Goal: Find specific page/section: Find specific page/section

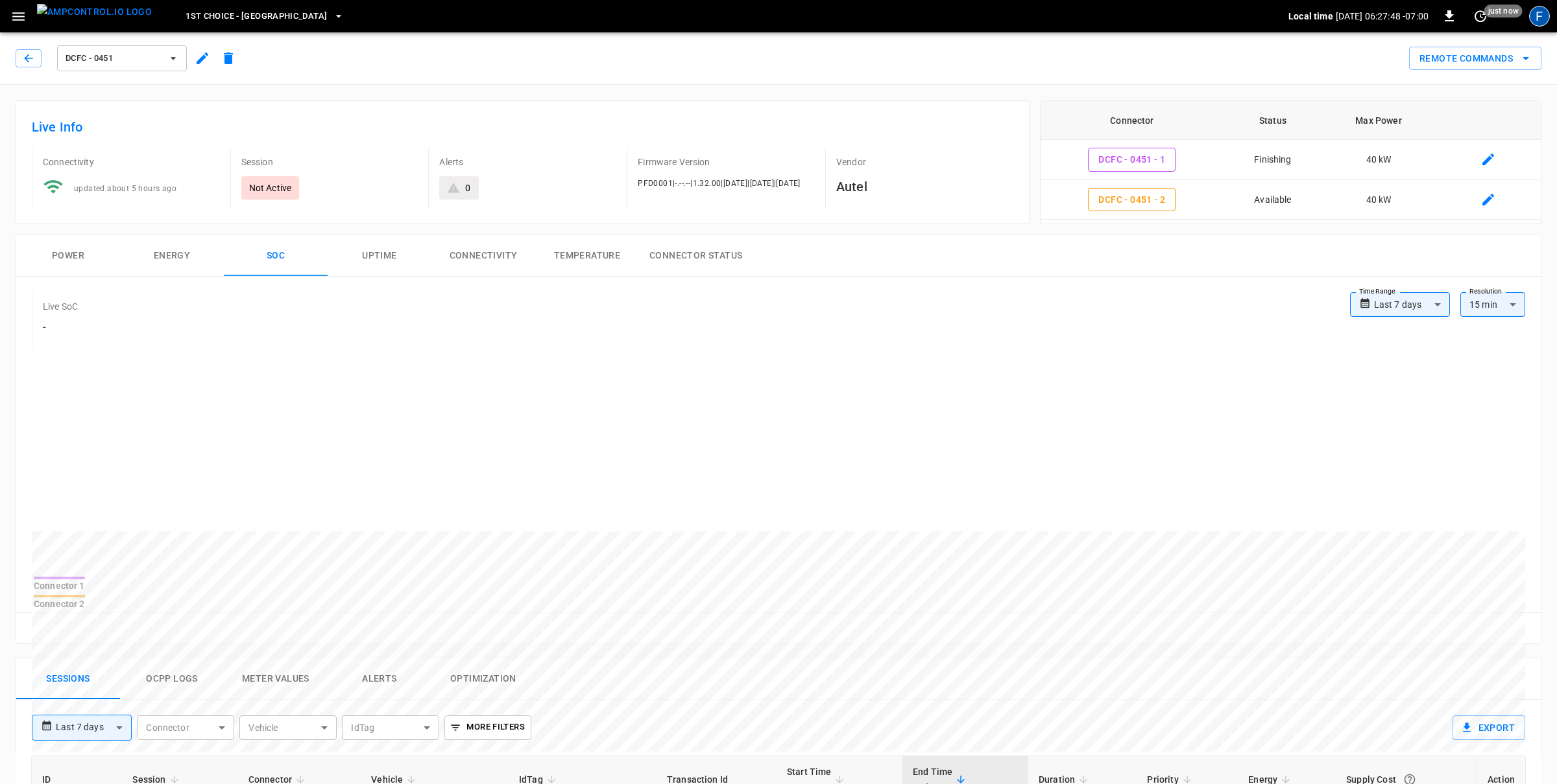
click at [1544, 13] on div "F" at bounding box center [1538, 16] width 21 height 21
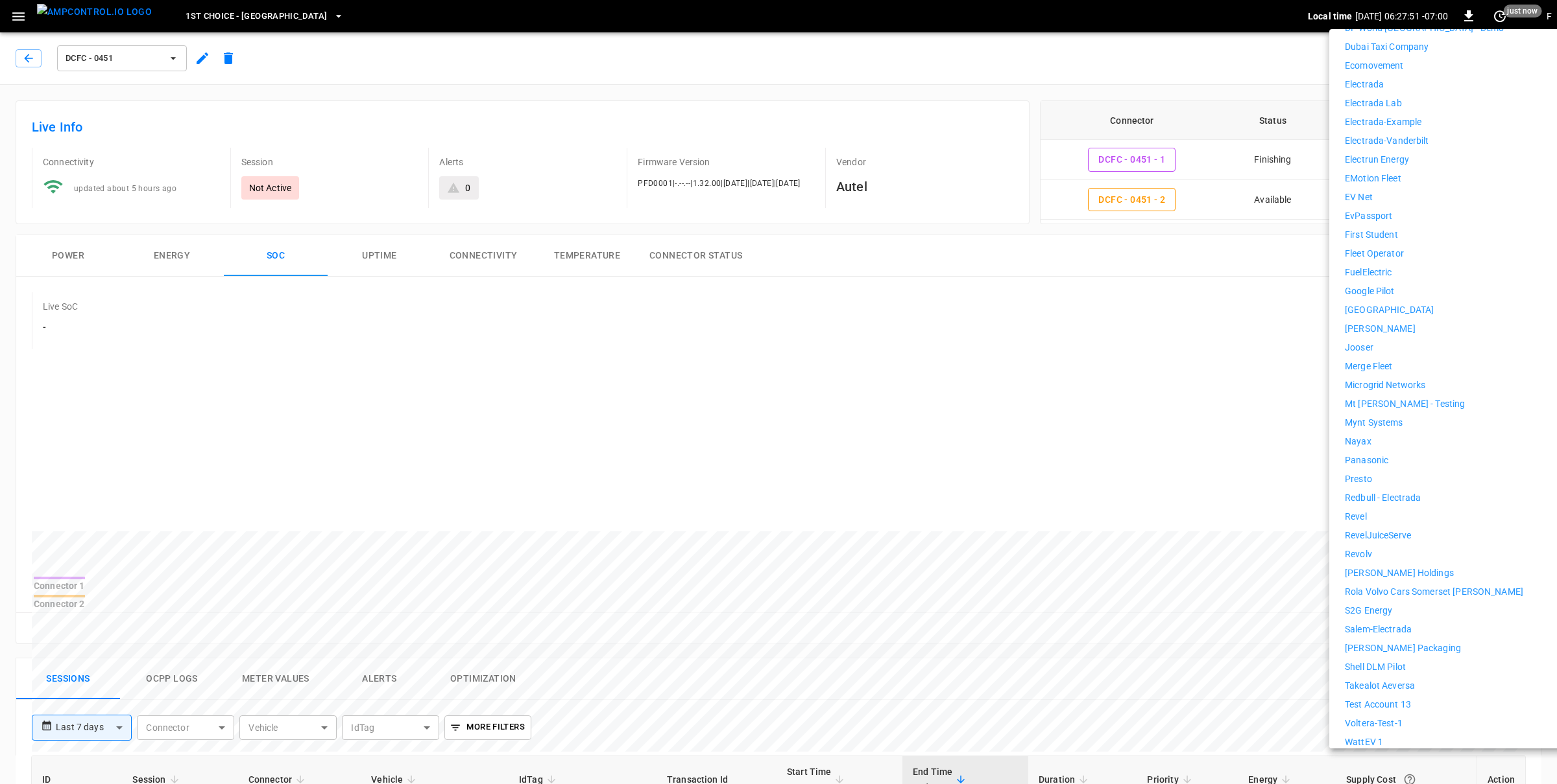
scroll to position [592, 0]
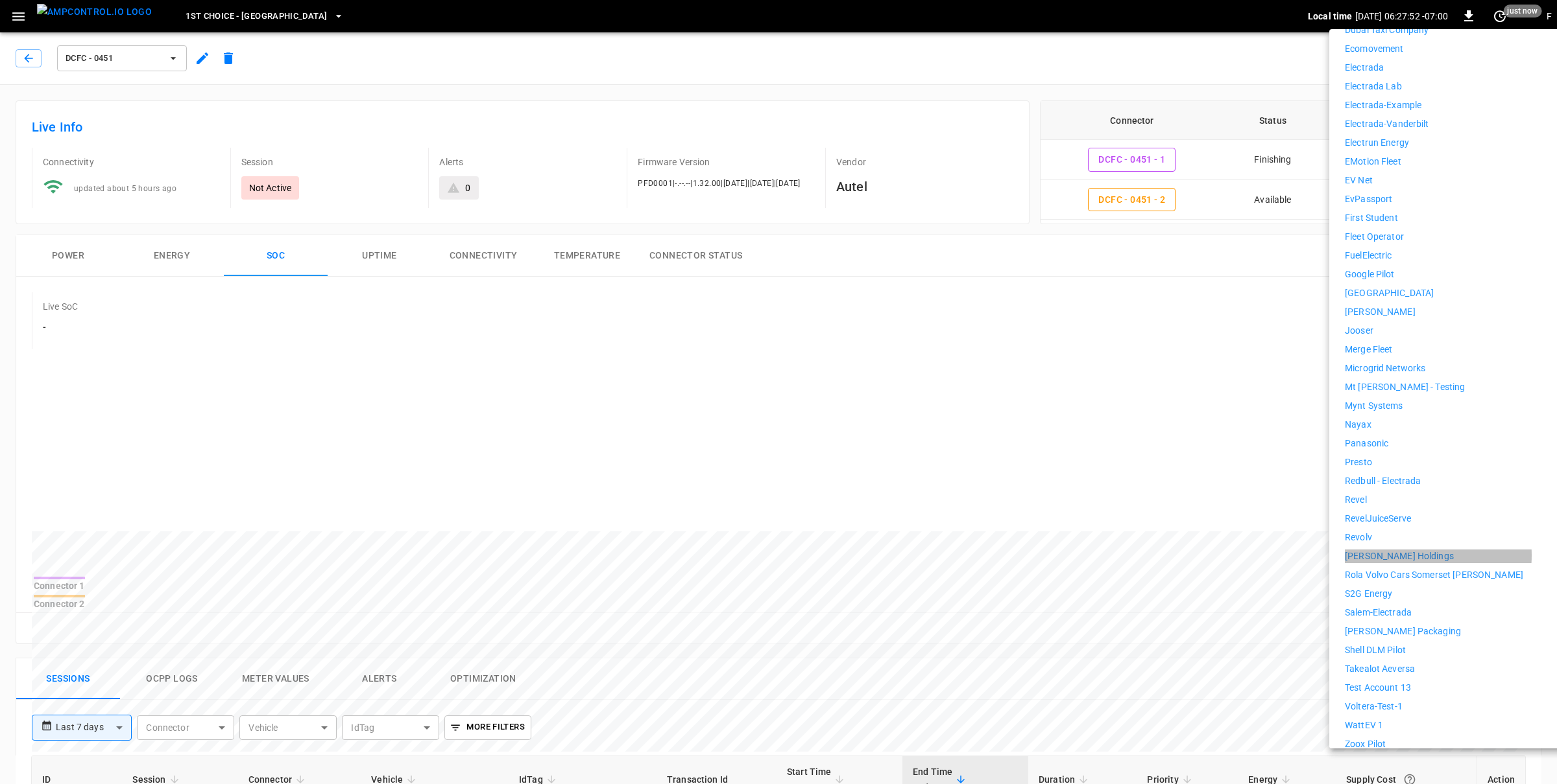
click at [1400, 550] on p "[PERSON_NAME] Holdings" at bounding box center [1399, 557] width 109 height 14
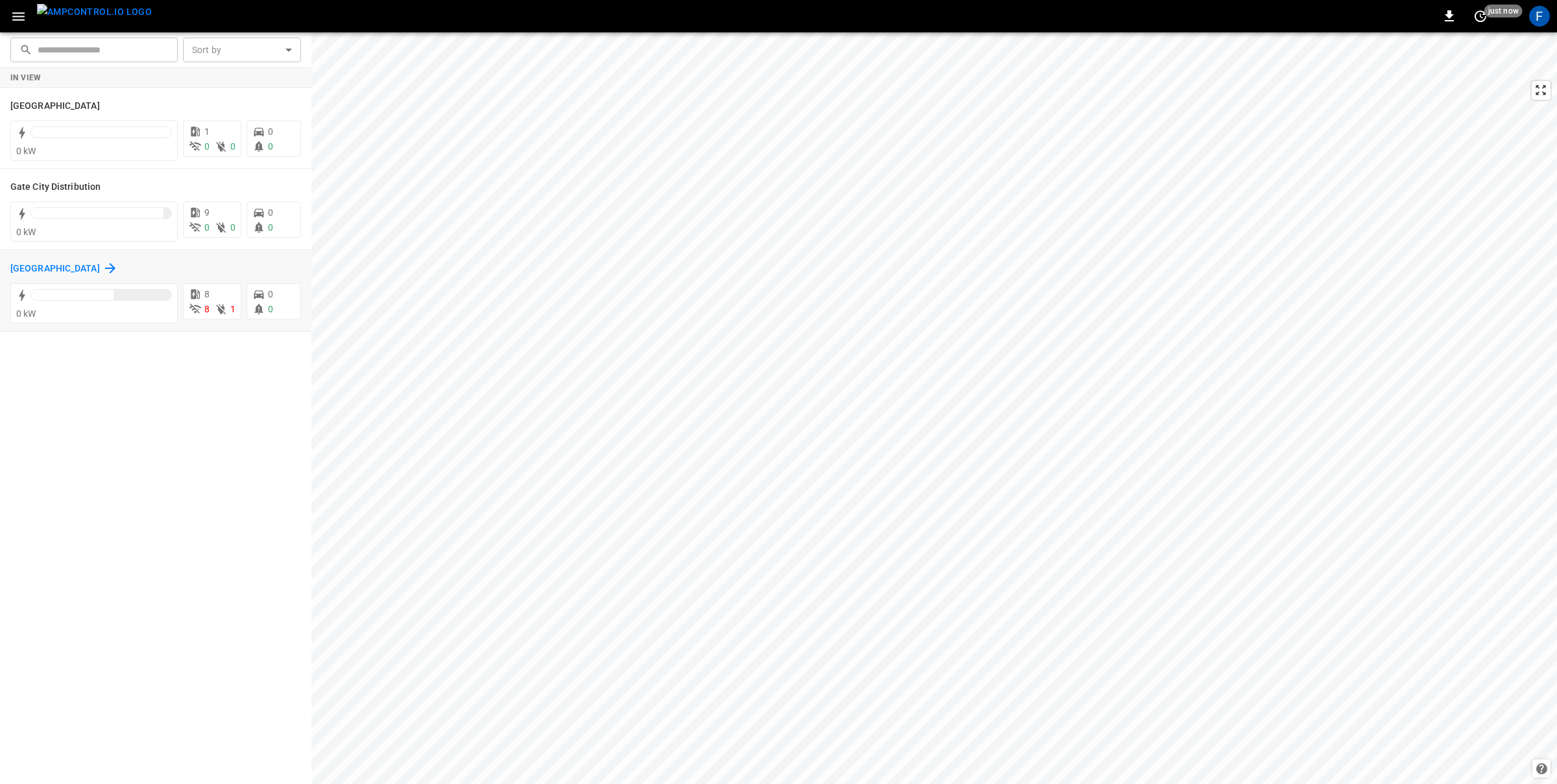
click at [73, 271] on h6 "Huntington Beach" at bounding box center [55, 269] width 90 height 14
